Goal: Navigation & Orientation: Find specific page/section

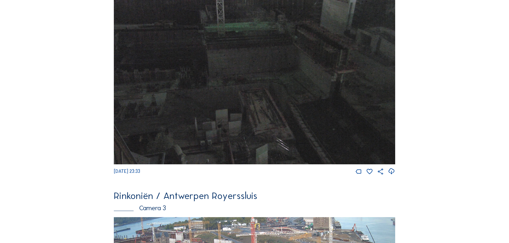
scroll to position [668, 0]
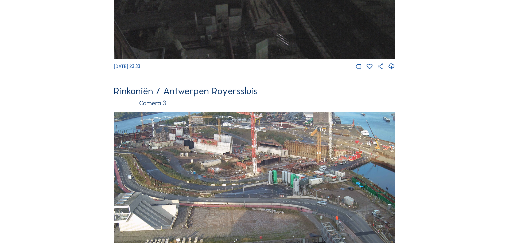
click at [252, 183] on img at bounding box center [254, 191] width 281 height 158
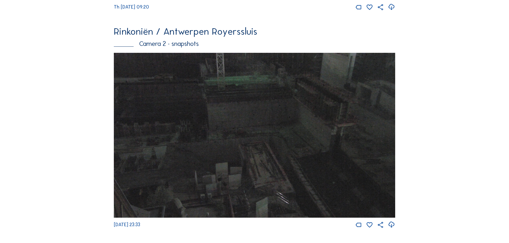
scroll to position [614, 0]
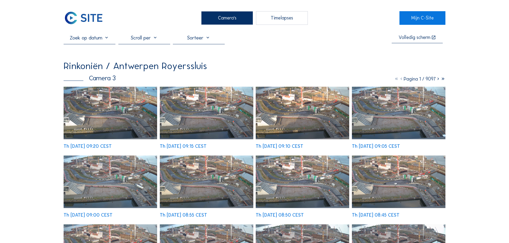
click at [124, 117] on img at bounding box center [110, 113] width 93 height 53
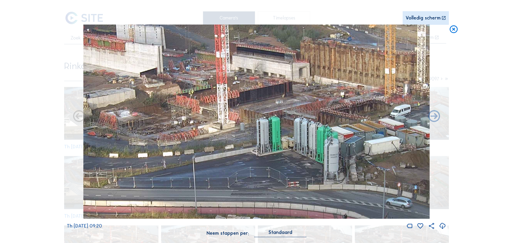
drag, startPoint x: 256, startPoint y: 98, endPoint x: 284, endPoint y: 126, distance: 39.1
click at [284, 126] on img at bounding box center [256, 122] width 346 height 195
